Goal: Task Accomplishment & Management: Manage account settings

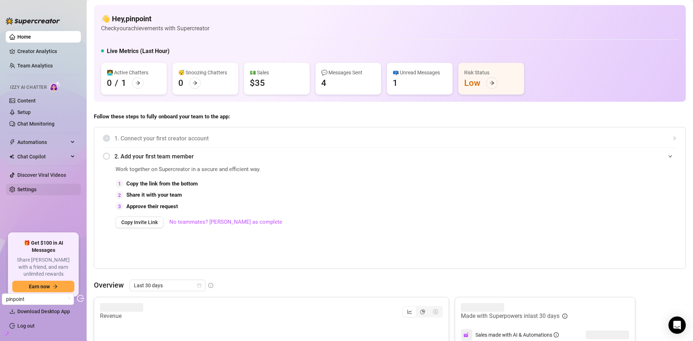
click at [34, 187] on link "Settings" at bounding box center [26, 190] width 19 height 6
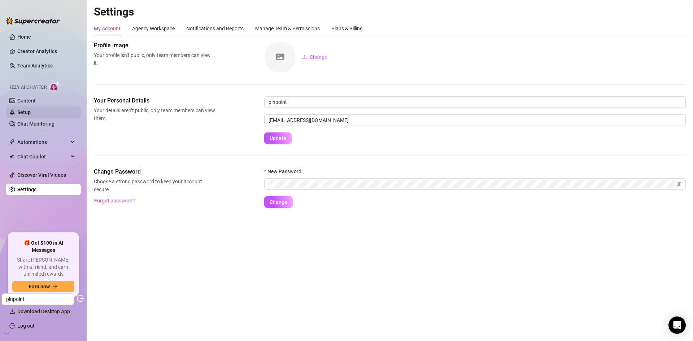
click at [31, 109] on link "Setup" at bounding box center [23, 112] width 13 height 6
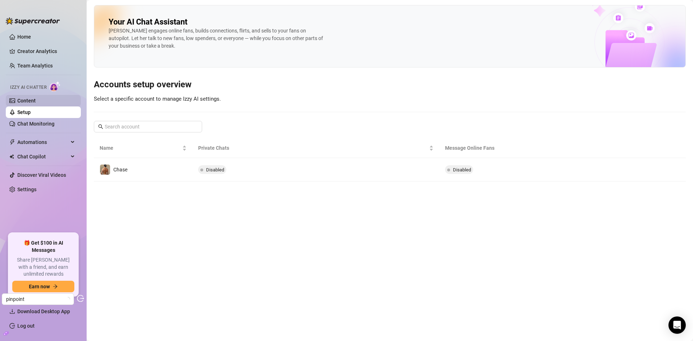
click at [36, 102] on link "Content" at bounding box center [26, 101] width 18 height 6
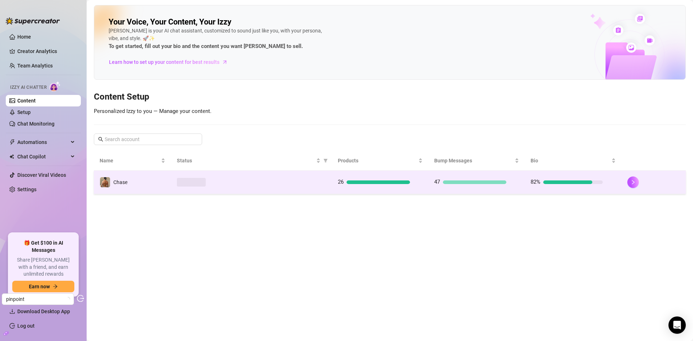
click at [308, 184] on div at bounding box center [251, 182] width 149 height 9
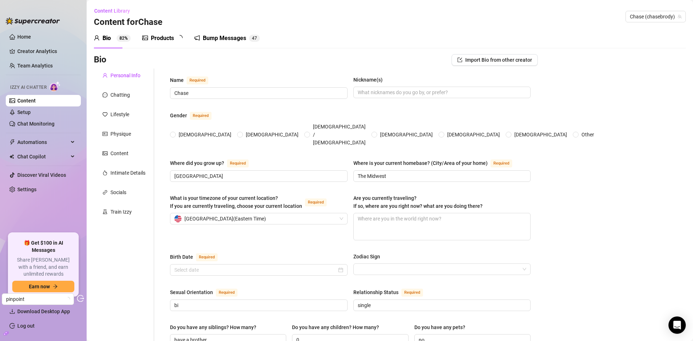
radio input "true"
type input "[DATE]"
click at [175, 41] on div "Products 2 6" at bounding box center [164, 38] width 45 height 9
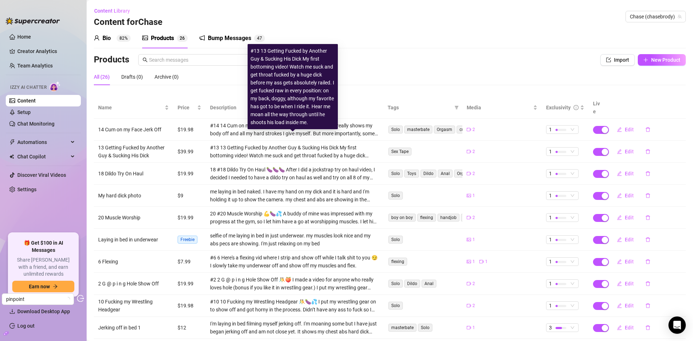
scroll to position [32, 0]
